Goal: Check status: Check status

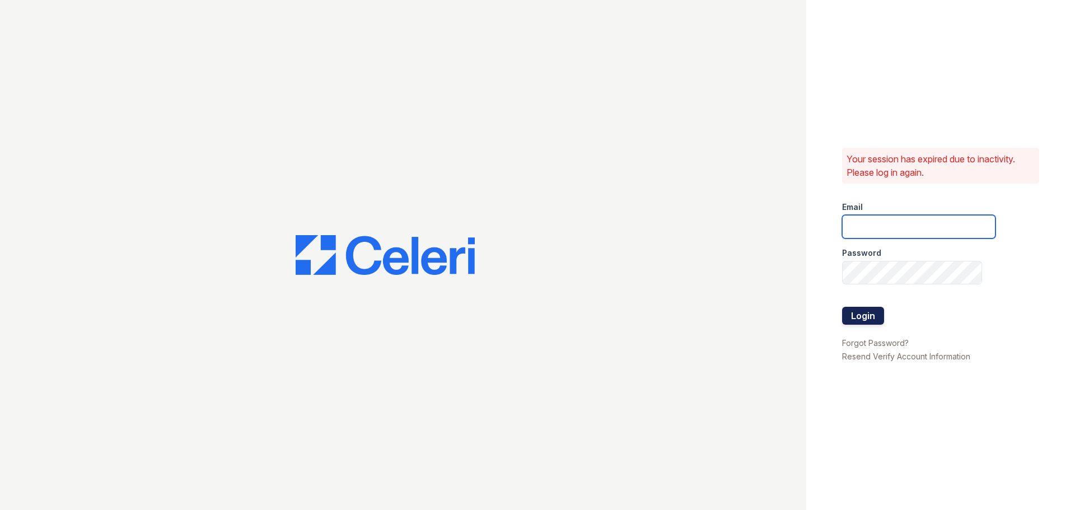
type input "33ninety.leasing2@ghancooper.com"
click at [864, 316] on button "Login" at bounding box center [863, 316] width 42 height 18
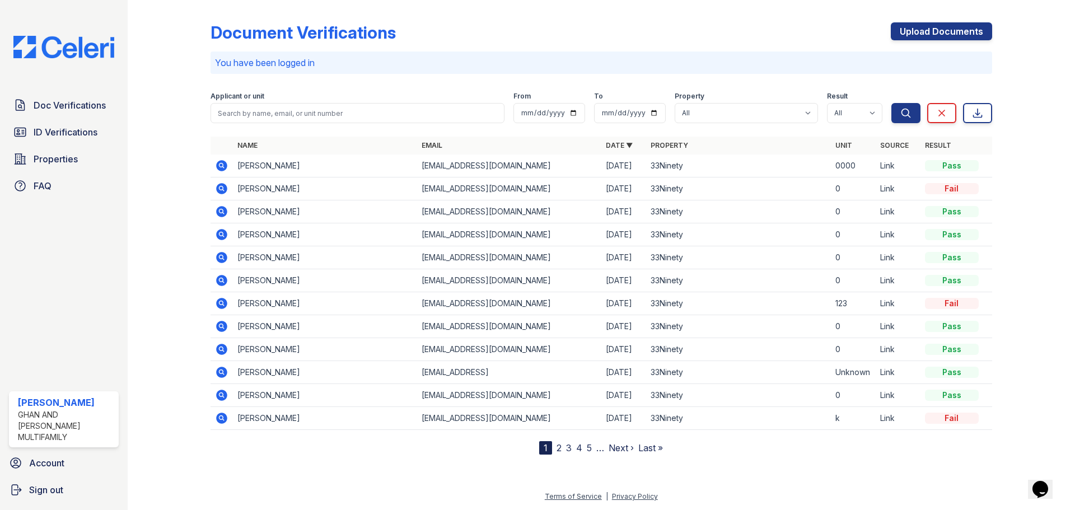
click at [558, 446] on link "2" at bounding box center [559, 448] width 5 height 11
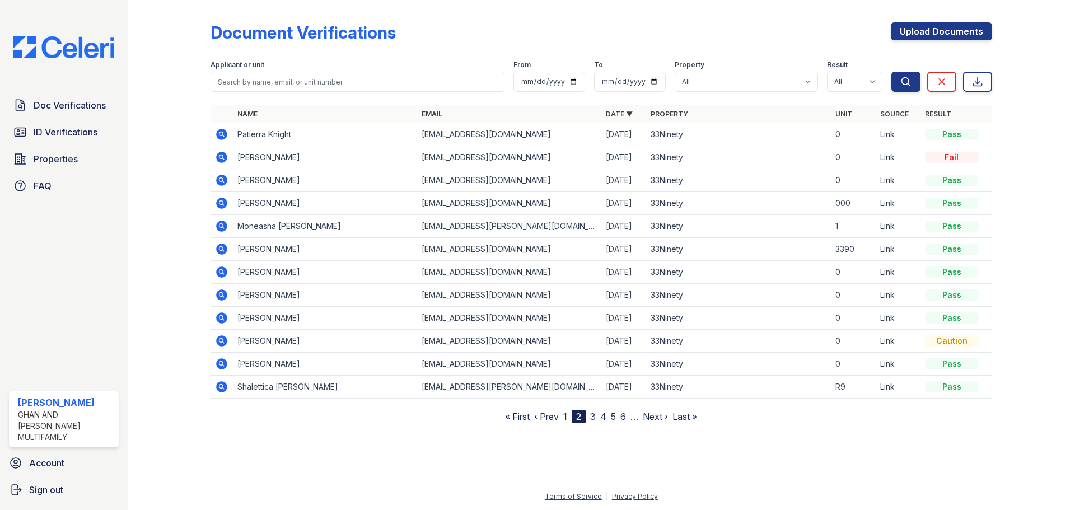
click at [592, 418] on link "3" at bounding box center [593, 416] width 6 height 11
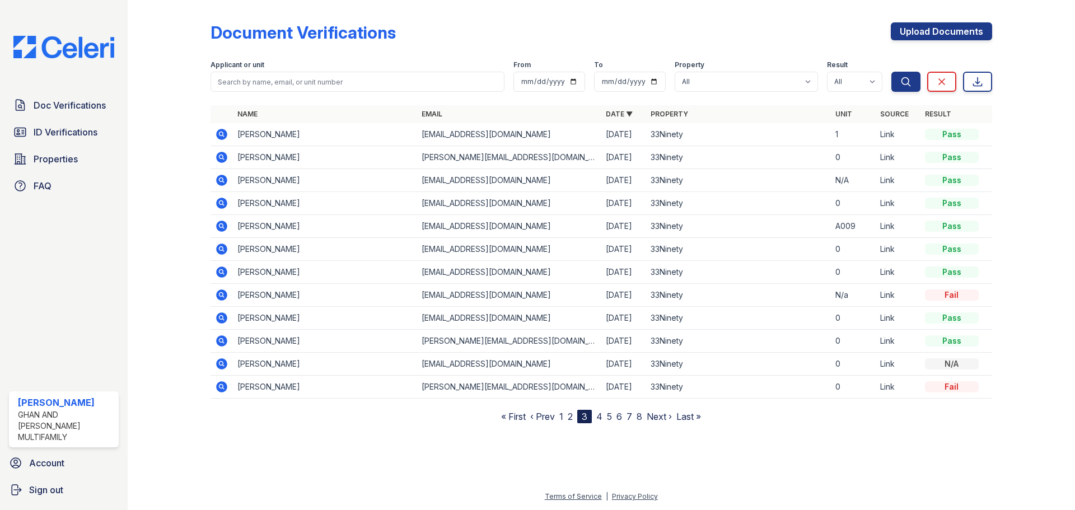
click at [600, 420] on link "4" at bounding box center [600, 416] width 6 height 11
click at [580, 417] on link "3" at bounding box center [581, 416] width 6 height 11
click at [572, 417] on link "2" at bounding box center [570, 416] width 5 height 11
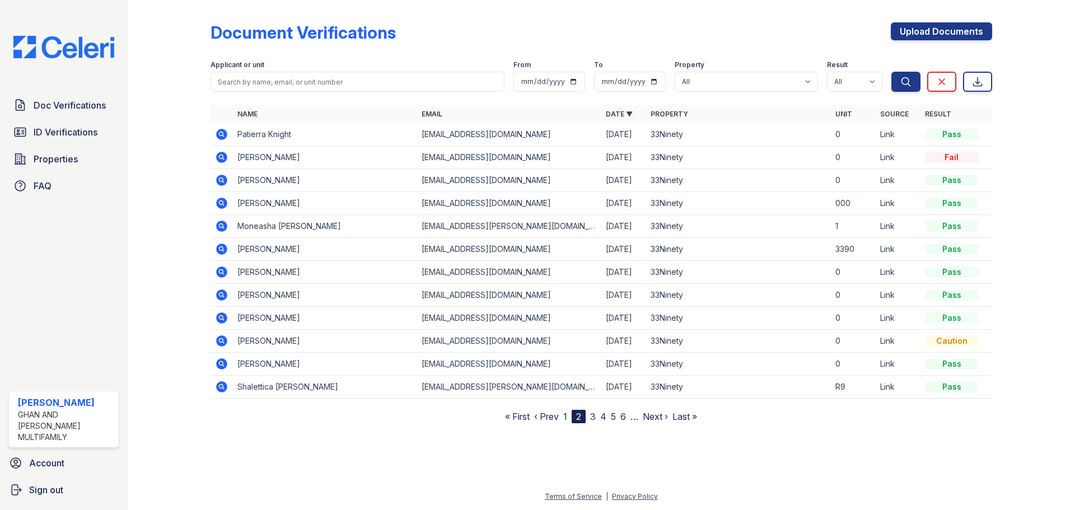
click at [566, 416] on link "1" at bounding box center [566, 416] width 4 height 11
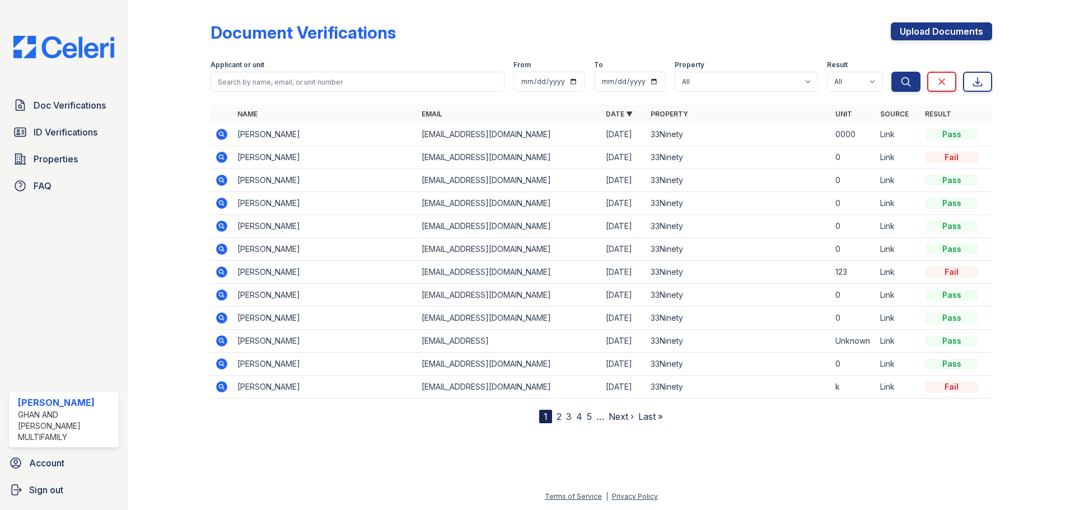
click at [560, 418] on link "2" at bounding box center [559, 416] width 5 height 11
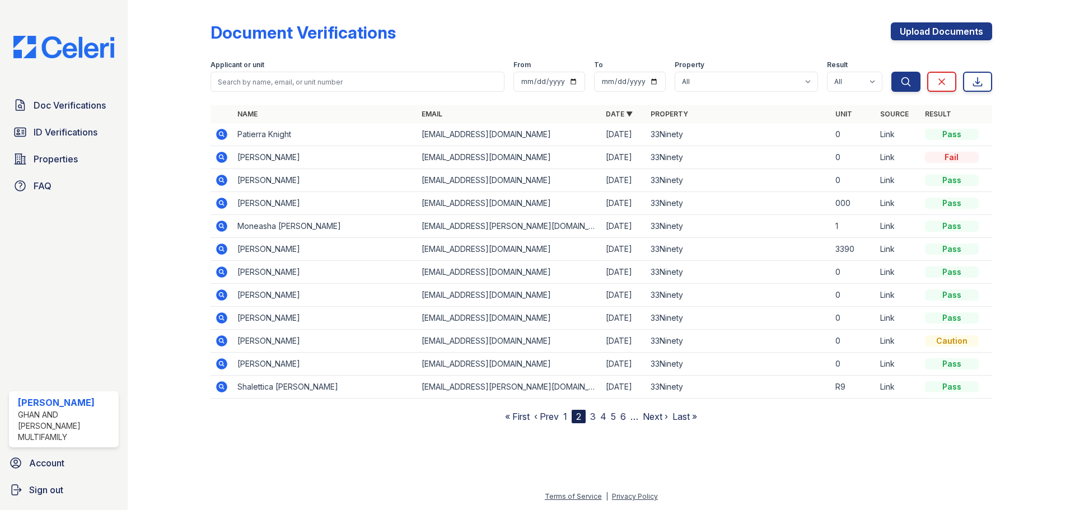
click at [566, 417] on link "1" at bounding box center [566, 416] width 4 height 11
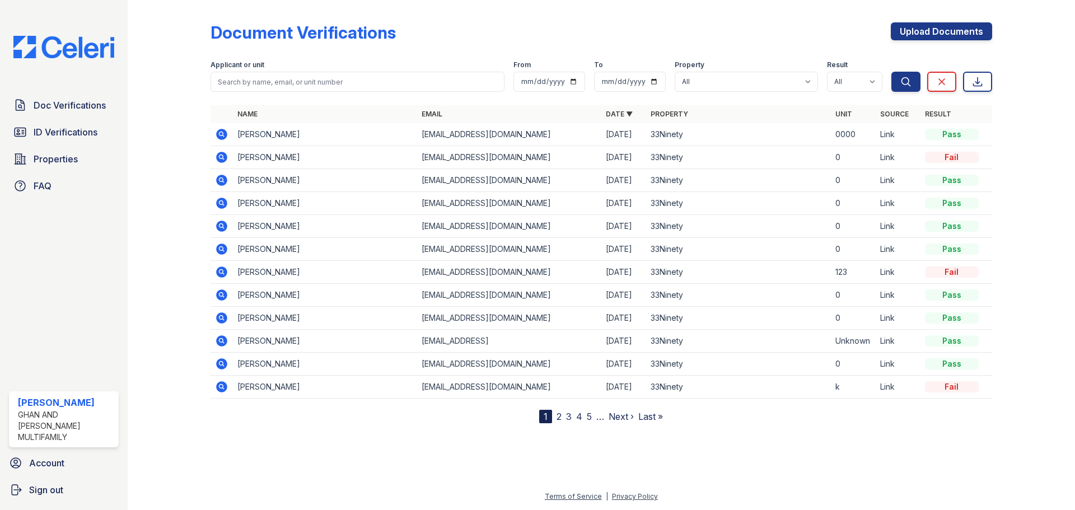
click at [560, 421] on link "2" at bounding box center [559, 416] width 5 height 11
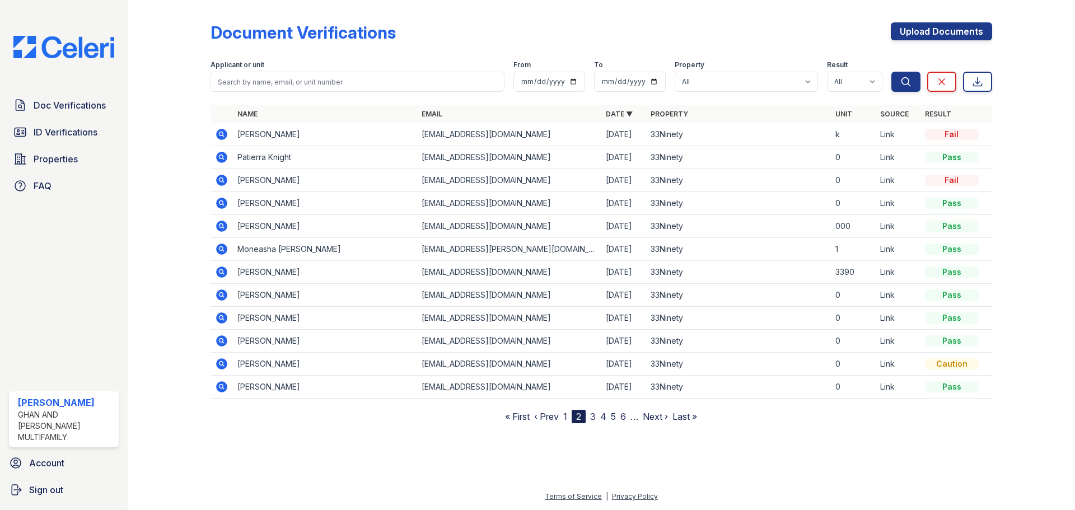
click at [594, 419] on link "3" at bounding box center [593, 416] width 6 height 11
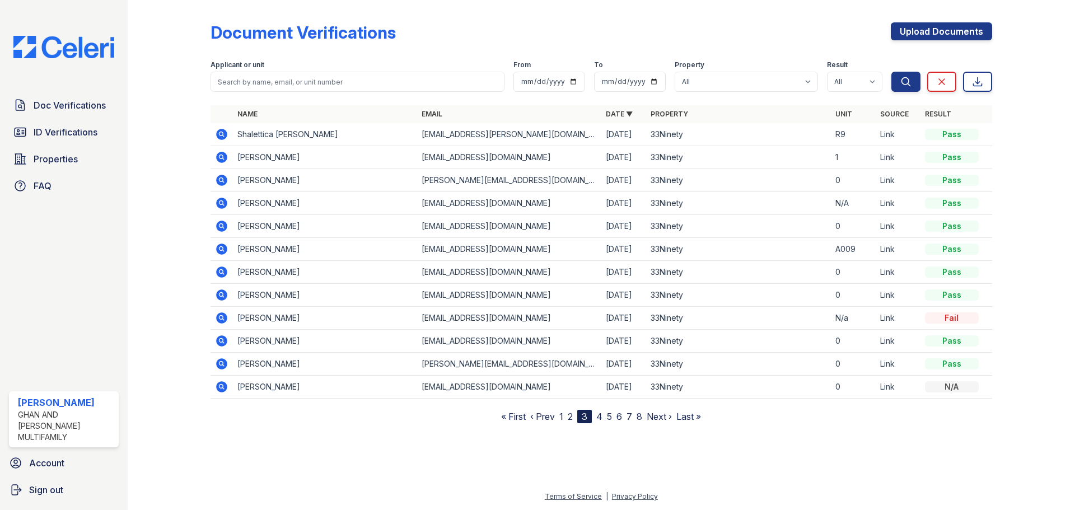
click at [564, 420] on nav "« First ‹ Prev 1 2 3 4 5 6 7 8 Next › Last »" at bounding box center [601, 416] width 200 height 13
click at [562, 417] on link "1" at bounding box center [562, 416] width 4 height 11
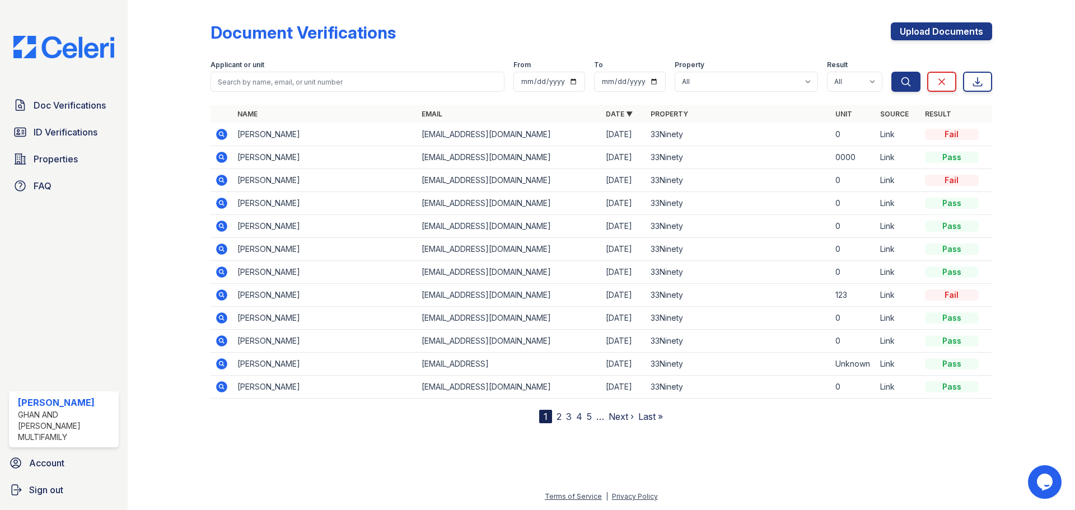
click at [220, 133] on icon at bounding box center [221, 134] width 13 height 13
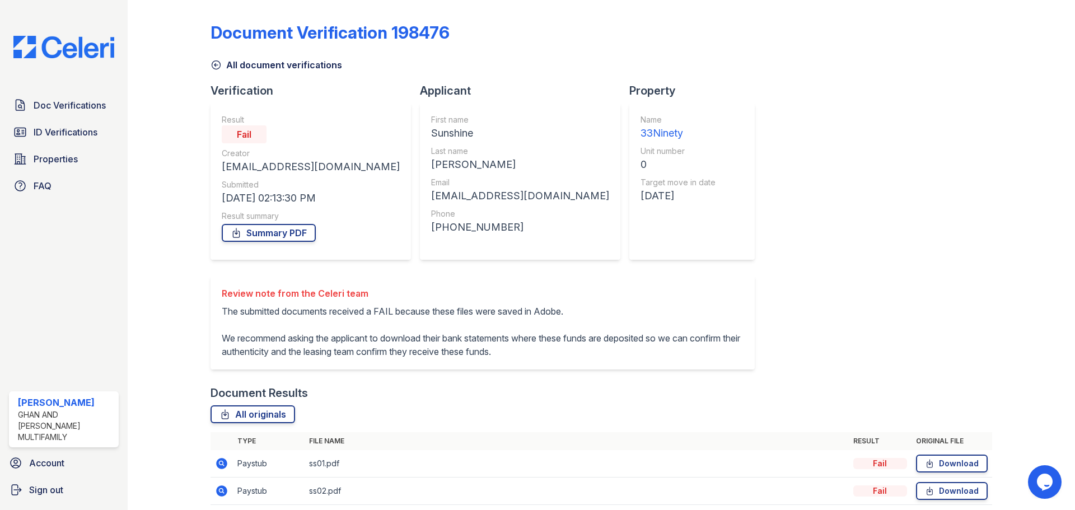
scroll to position [44, 0]
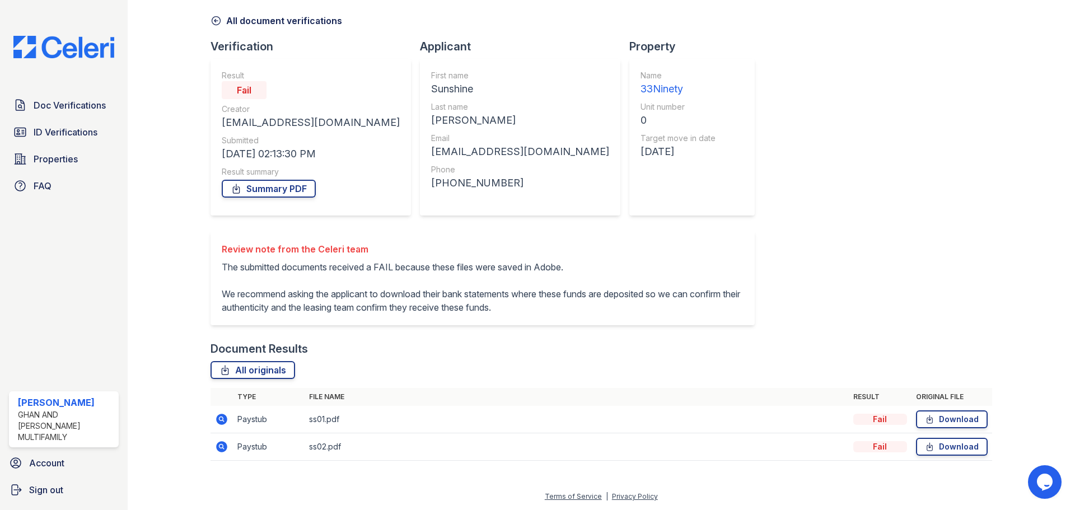
click at [221, 448] on icon at bounding box center [221, 446] width 13 height 13
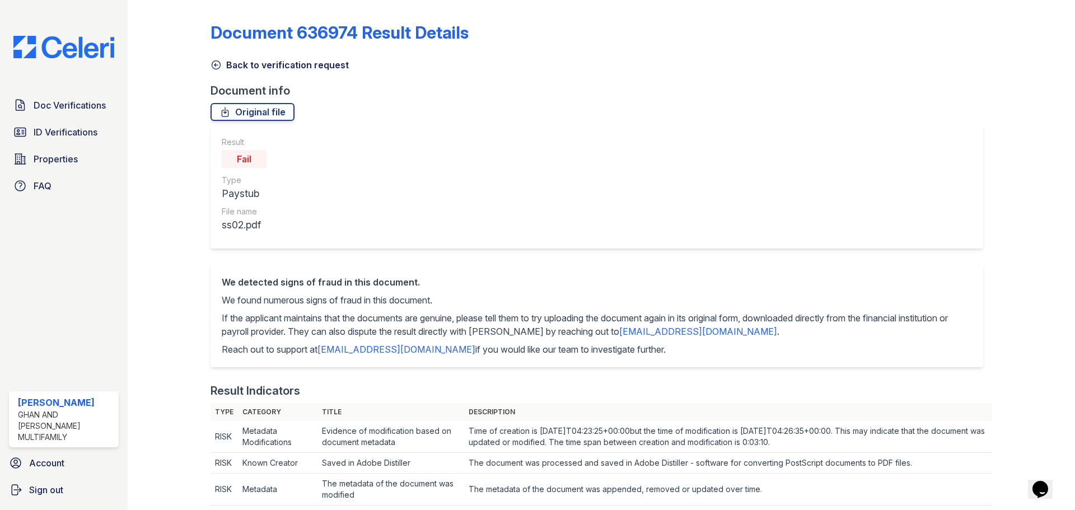
click at [216, 66] on icon at bounding box center [216, 64] width 11 height 11
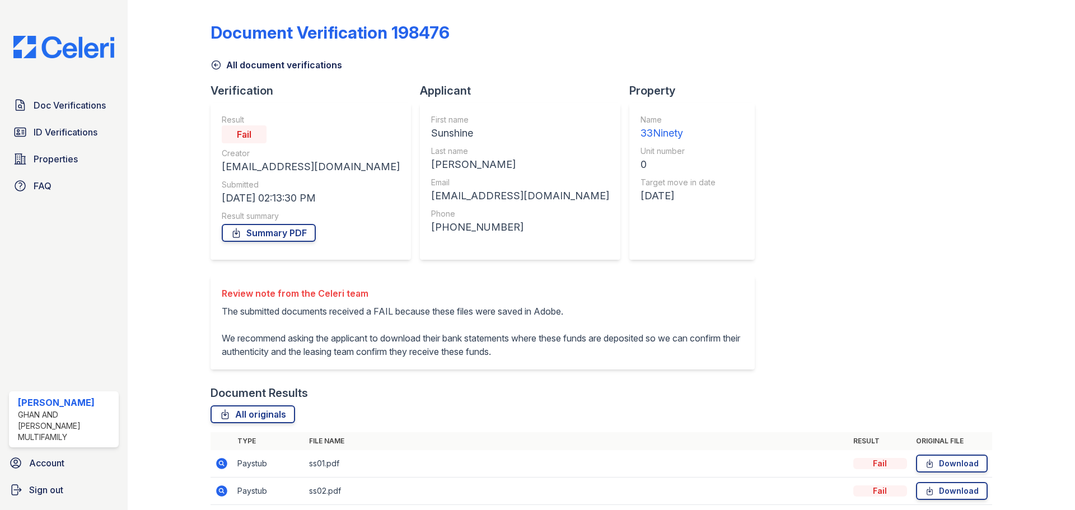
scroll to position [44, 0]
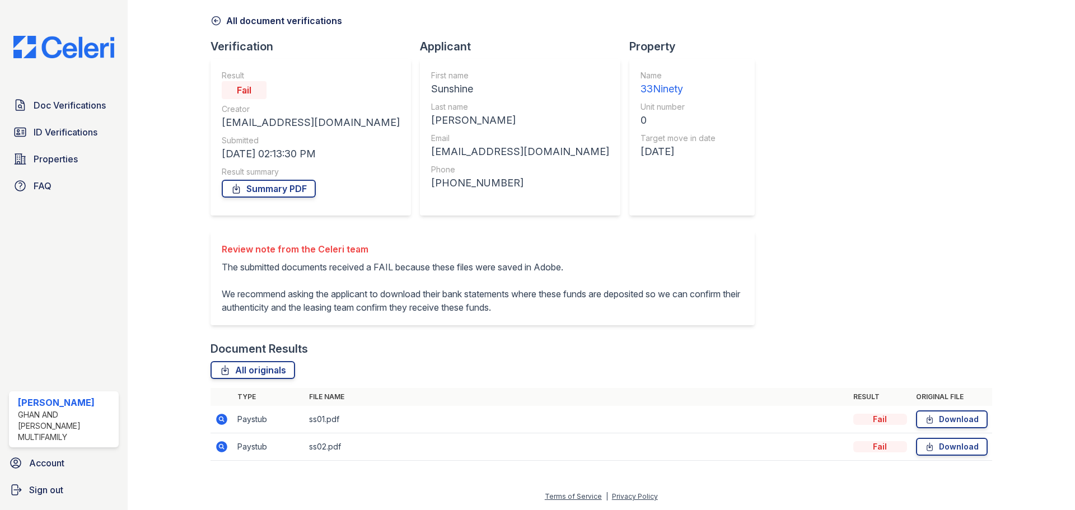
click at [223, 421] on icon at bounding box center [221, 419] width 11 height 11
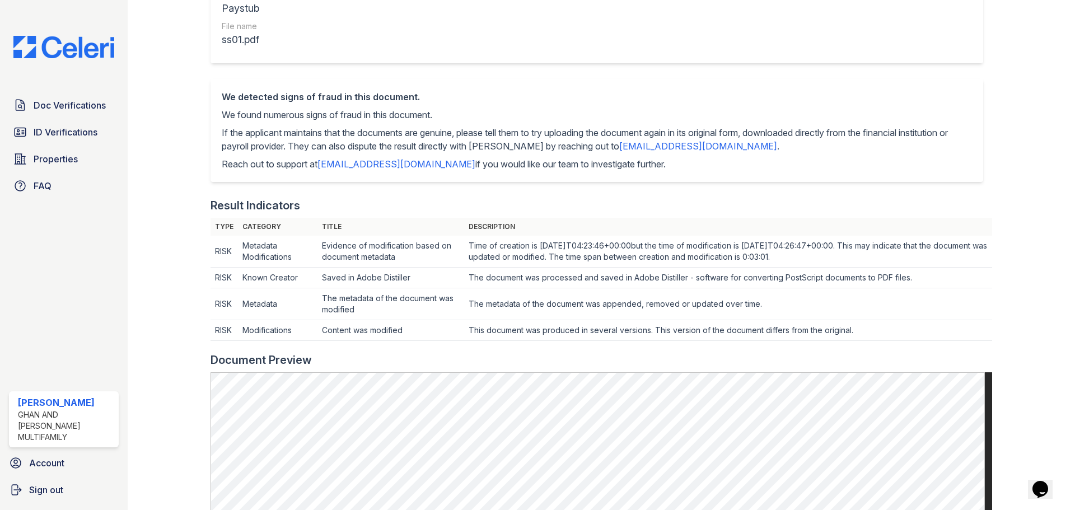
scroll to position [148, 0]
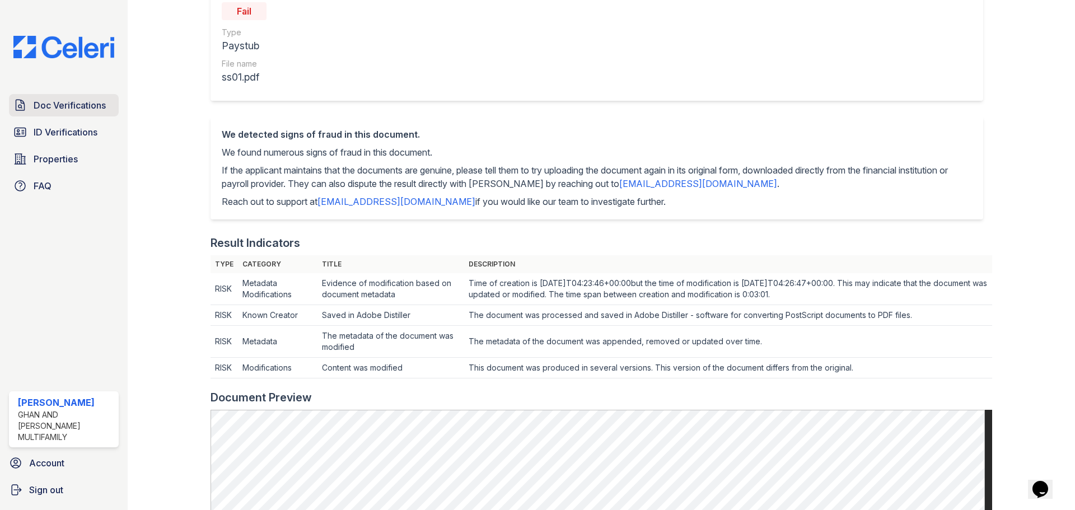
click at [77, 101] on span "Doc Verifications" at bounding box center [70, 105] width 72 height 13
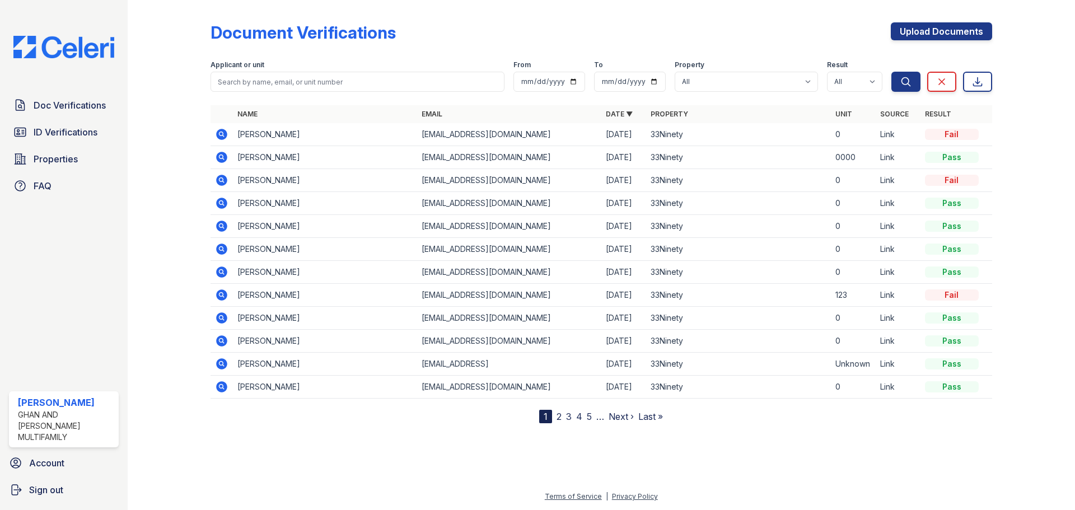
click at [570, 418] on link "3" at bounding box center [569, 416] width 6 height 11
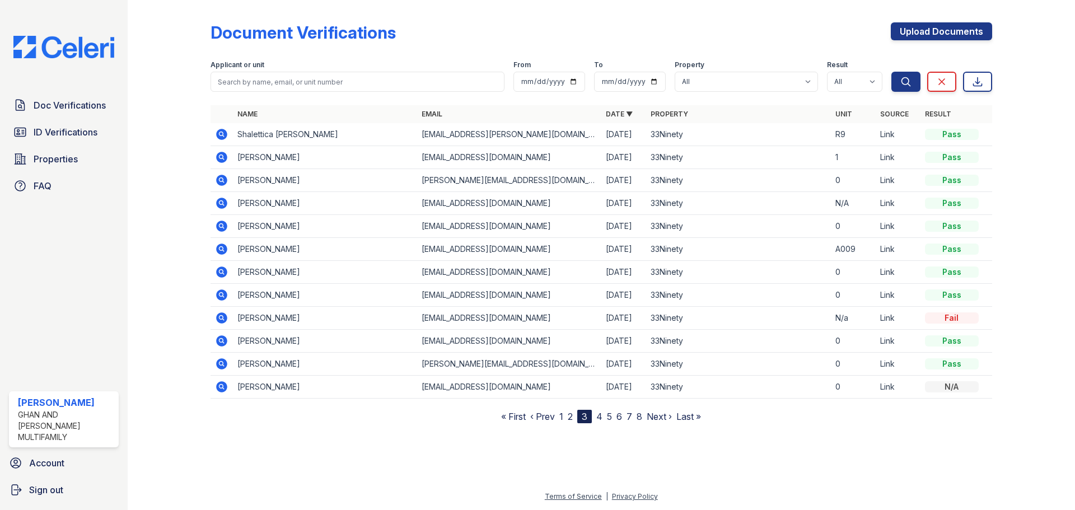
click at [572, 415] on link "2" at bounding box center [570, 416] width 5 height 11
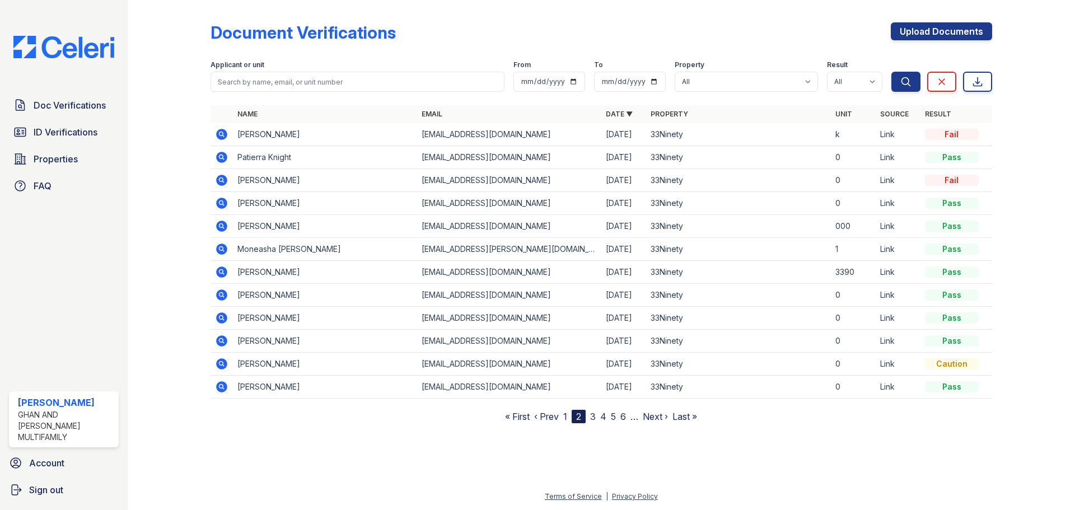
click at [567, 416] on link "1" at bounding box center [566, 416] width 4 height 11
